Goal: Entertainment & Leisure: Consume media (video, audio)

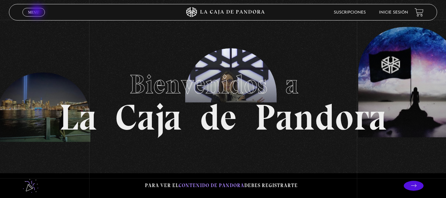
click at [38, 12] on span "Menu" at bounding box center [33, 12] width 11 height 4
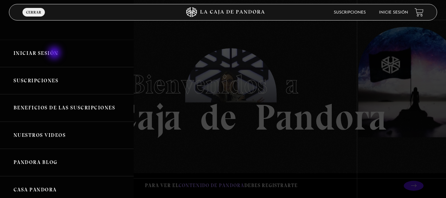
click at [55, 54] on link "Iniciar Sesión" at bounding box center [67, 53] width 134 height 27
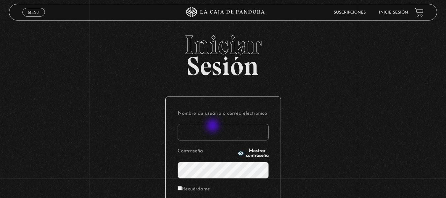
click at [213, 126] on input "Nombre de usuario o correo electrónico" at bounding box center [223, 132] width 91 height 17
type input "[EMAIL_ADDRESS][DOMAIN_NAME]"
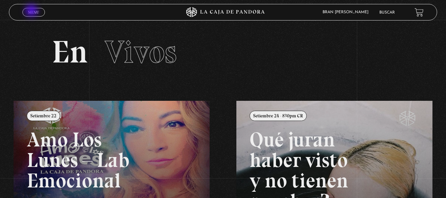
click at [32, 11] on span "Menu" at bounding box center [33, 12] width 11 height 4
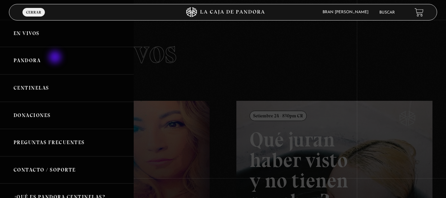
click at [56, 58] on link "Pandora" at bounding box center [67, 60] width 134 height 27
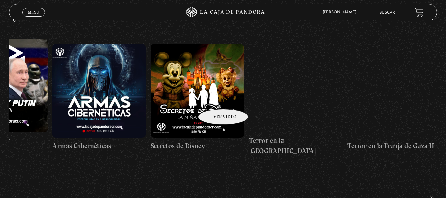
scroll to position [0, 2021]
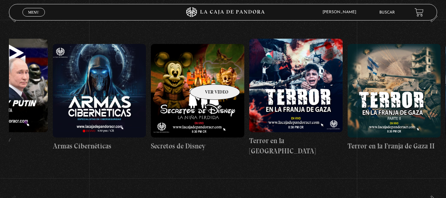
click at [207, 74] on figure at bounding box center [198, 91] width 94 height 94
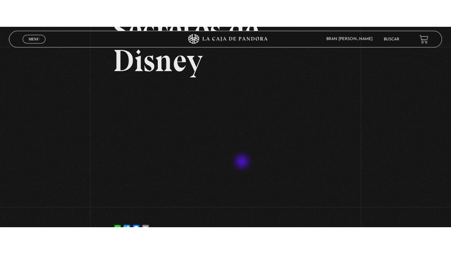
scroll to position [65, 0]
